Goal: Task Accomplishment & Management: Manage account settings

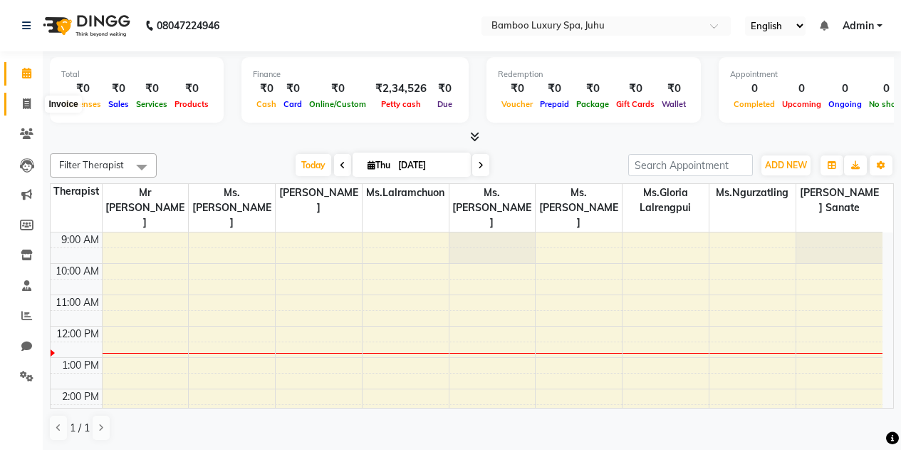
click at [33, 107] on span at bounding box center [26, 104] width 25 height 16
select select "8043"
select select "service"
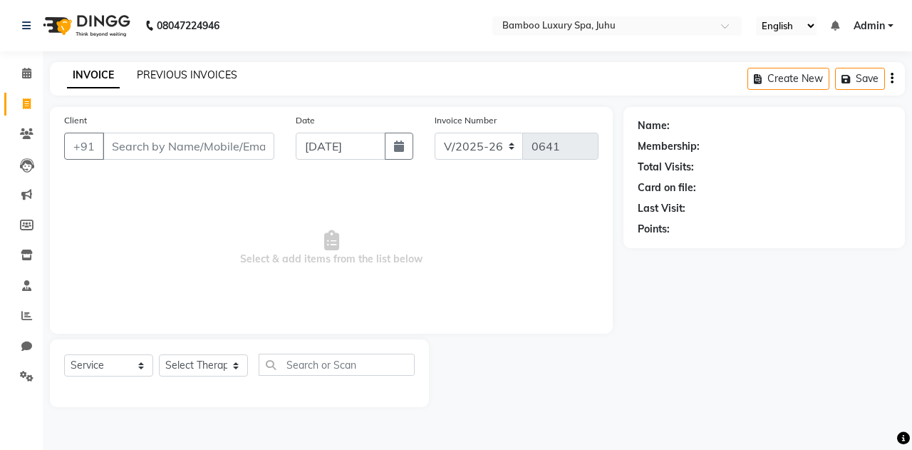
click at [177, 77] on link "PREVIOUS INVOICES" at bounding box center [187, 74] width 100 height 13
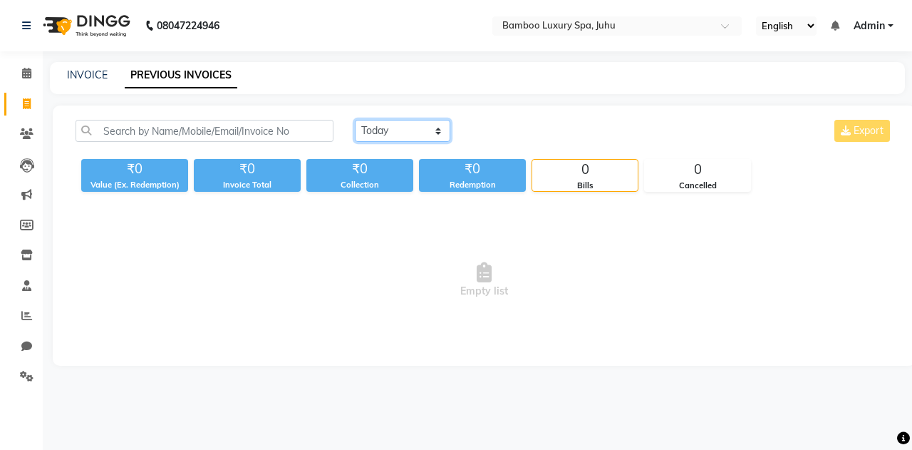
click at [441, 134] on select "[DATE] [DATE] Custom Range" at bounding box center [402, 131] width 95 height 22
select select "[DATE]"
click at [355, 120] on select "[DATE] [DATE] Custom Range" at bounding box center [402, 131] width 95 height 22
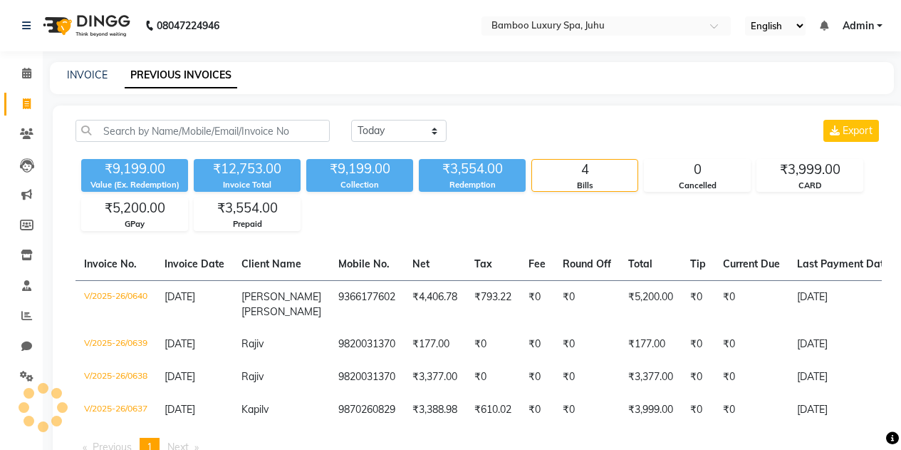
click at [409, 170] on div "₹9,199.00" at bounding box center [359, 169] width 107 height 20
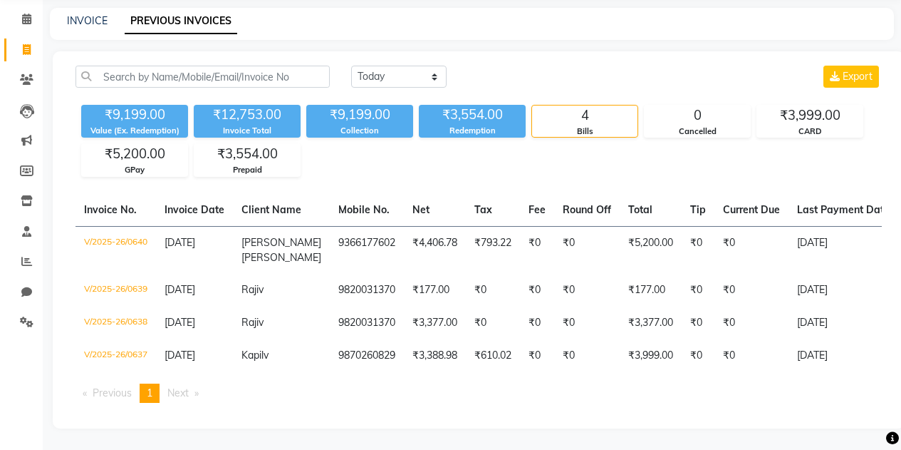
scroll to position [65, 0]
click at [26, 74] on icon at bounding box center [27, 79] width 14 height 11
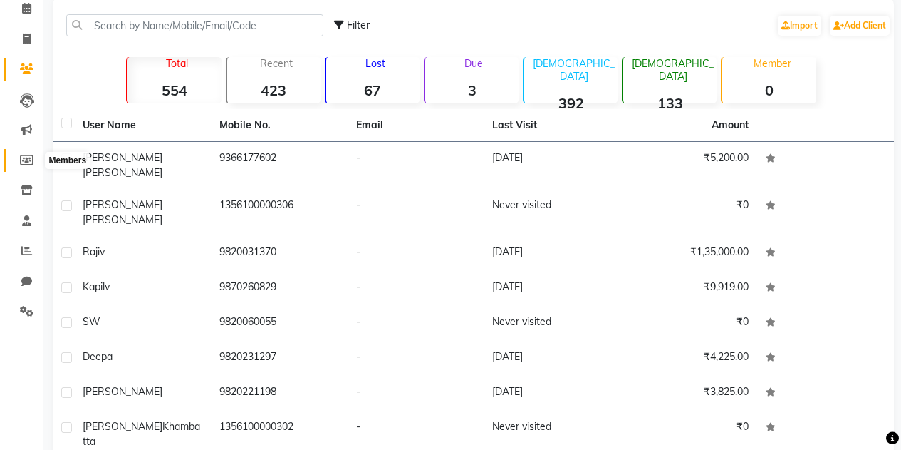
click at [30, 159] on icon at bounding box center [27, 160] width 14 height 11
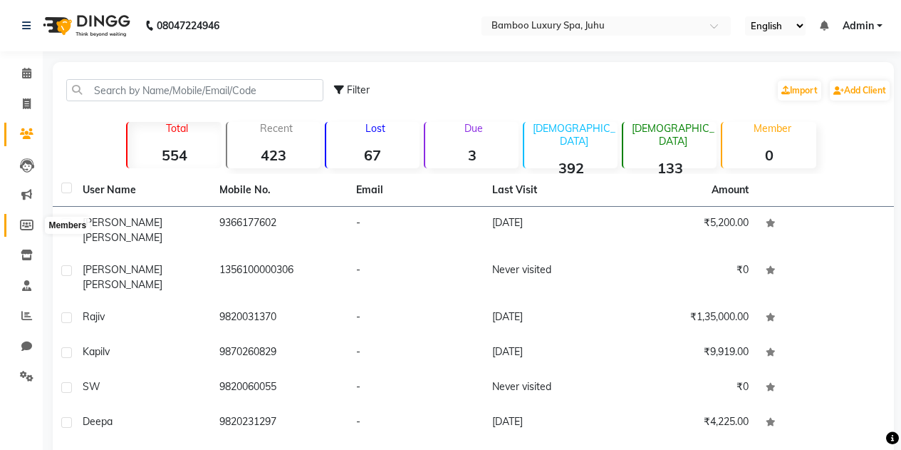
select select
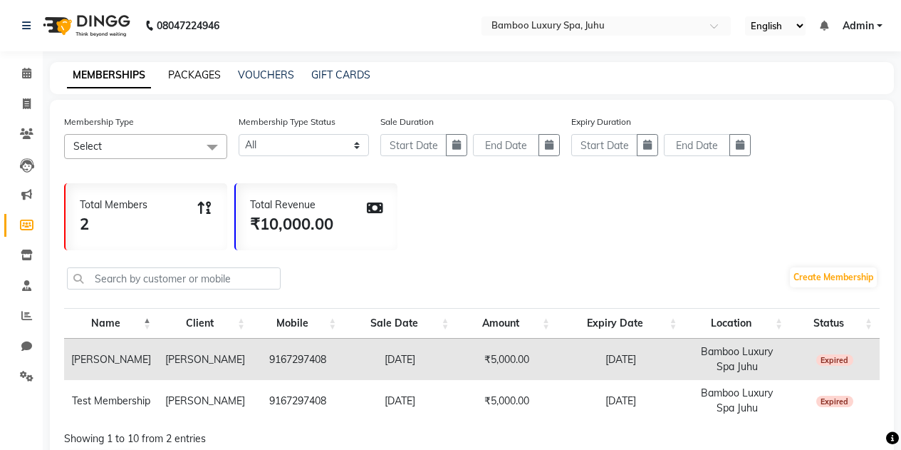
click at [187, 75] on link "PACKAGES" at bounding box center [194, 74] width 53 height 13
select select
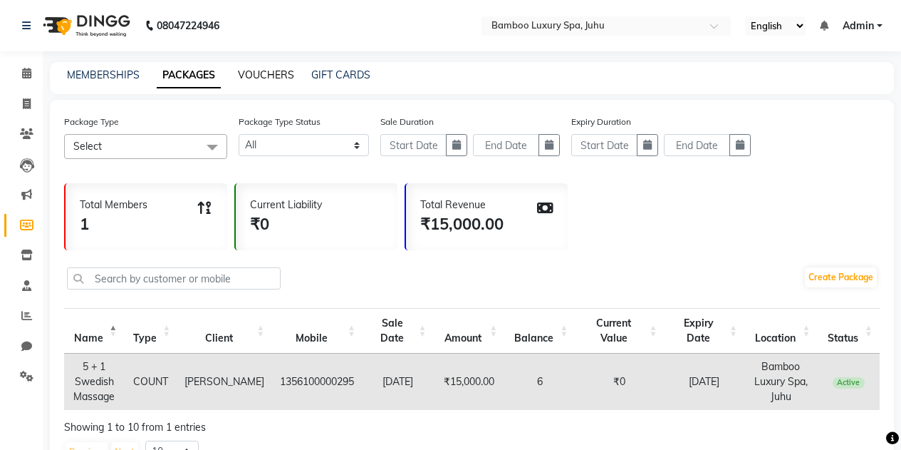
click at [249, 76] on link "VOUCHERS" at bounding box center [266, 74] width 56 height 13
select select
